Goal: Task Accomplishment & Management: Manage account settings

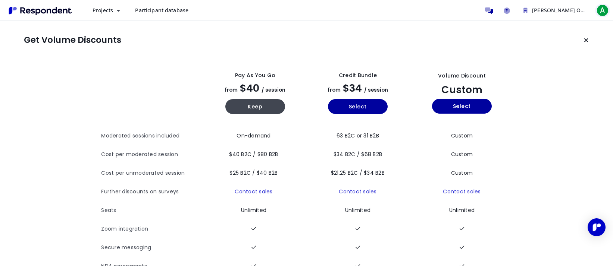
click at [601, 17] on button "A" at bounding box center [602, 10] width 15 height 13
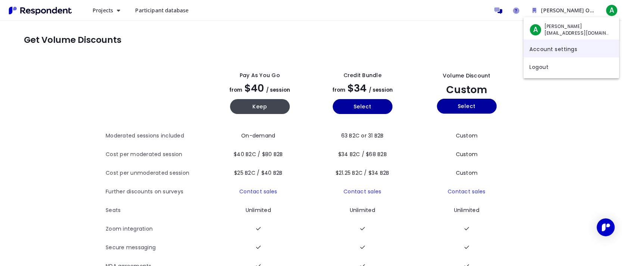
click at [566, 50] on link "Account settings" at bounding box center [571, 49] width 96 height 18
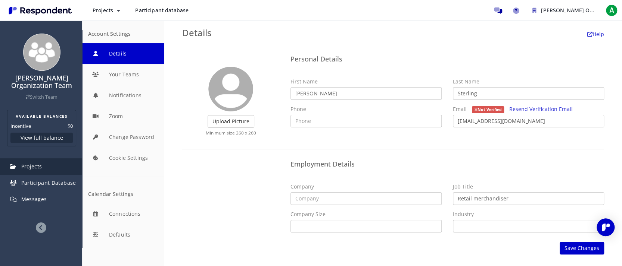
click at [41, 169] on span "Projects" at bounding box center [31, 166] width 21 height 7
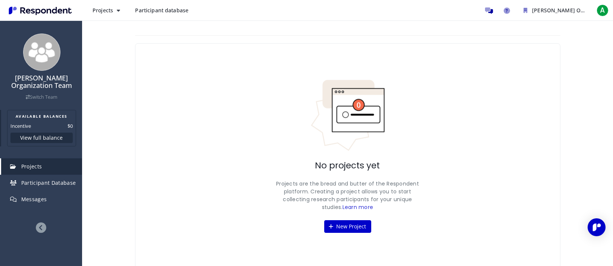
click at [45, 133] on button "View full balance" at bounding box center [41, 138] width 62 height 10
